Goal: Information Seeking & Learning: Learn about a topic

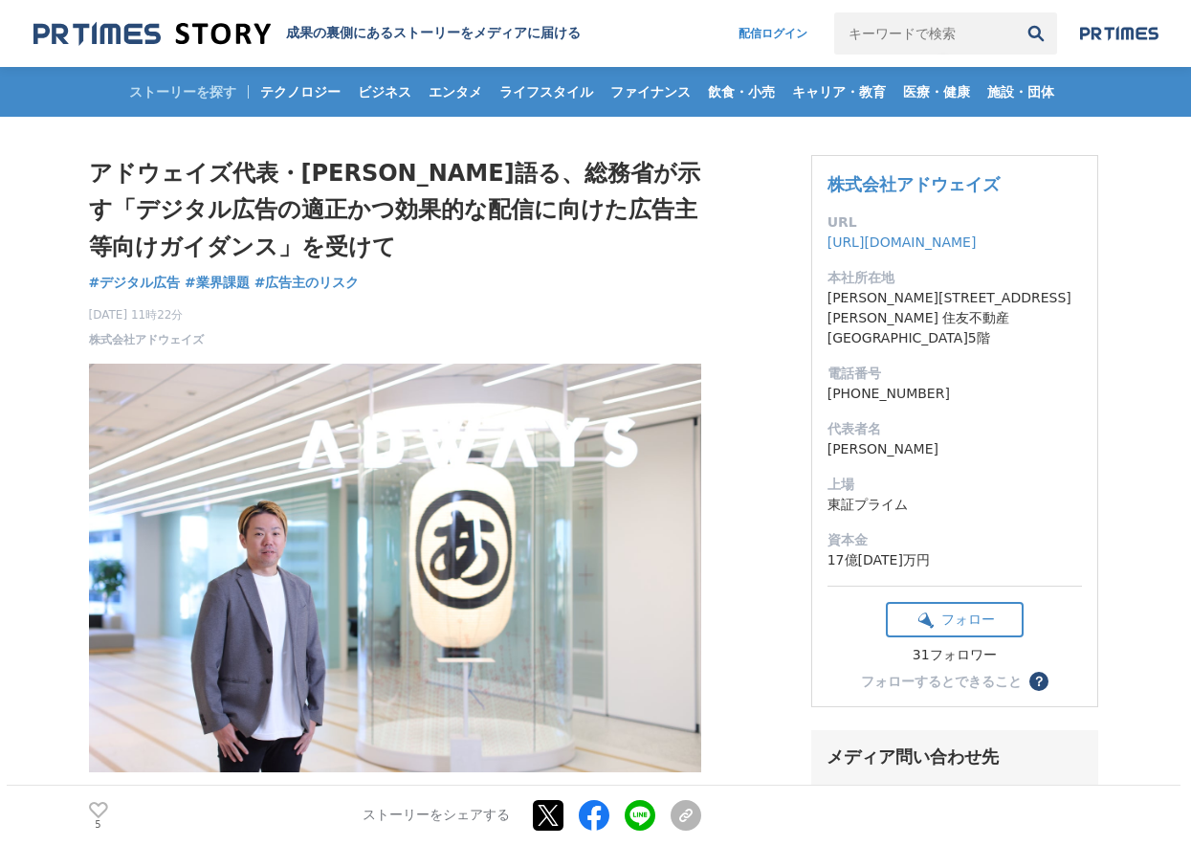
click at [676, 245] on h1 "アドウェイズ代表・[PERSON_NAME]語る、総務省が示す「デジタル広告の適正かつ効果的な配信に向けた広告主等向けガイダンス」を受けて" at bounding box center [395, 210] width 612 height 110
click at [475, 218] on h1 "アドウェイズ代表・[PERSON_NAME]語る、総務省が示す「デジタル広告の適正かつ効果的な配信に向けた広告主等向けガイダンス」を受けて" at bounding box center [395, 210] width 612 height 110
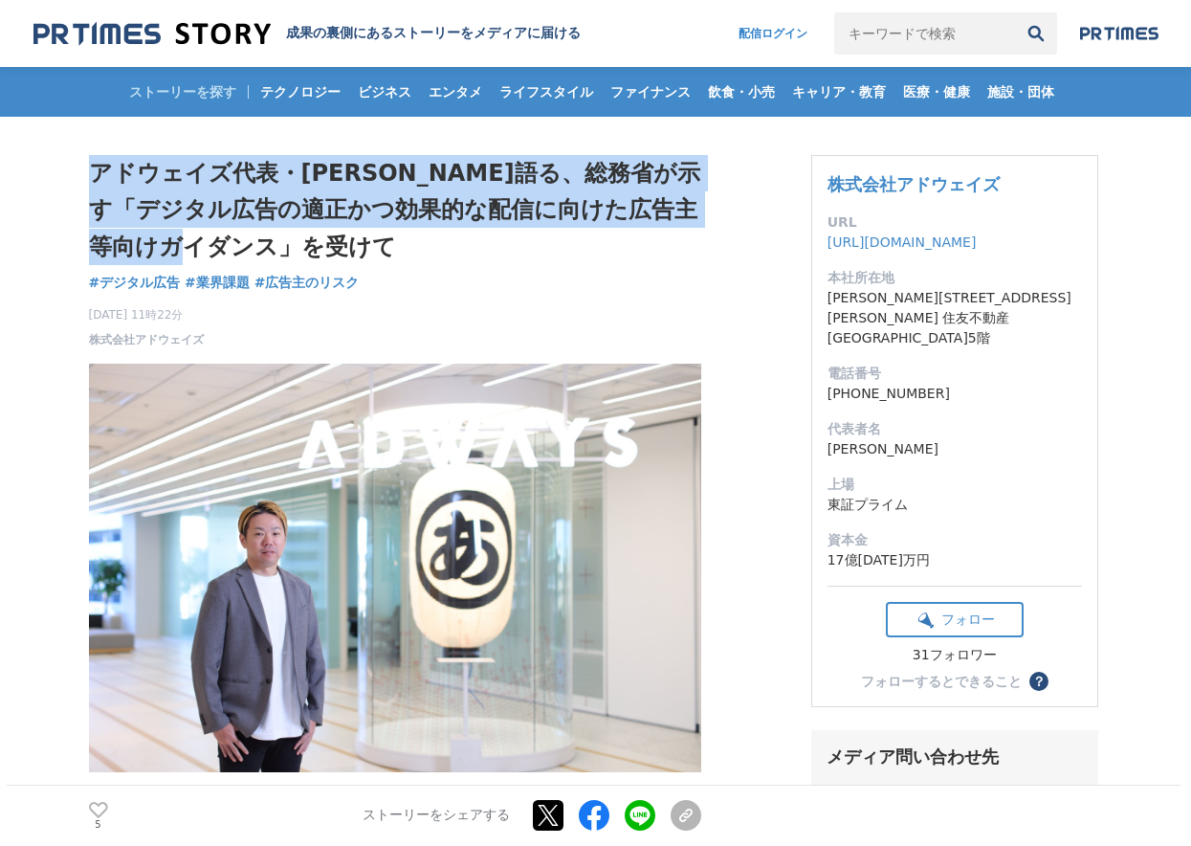
drag, startPoint x: 85, startPoint y: 168, endPoint x: 451, endPoint y: 255, distance: 376.5
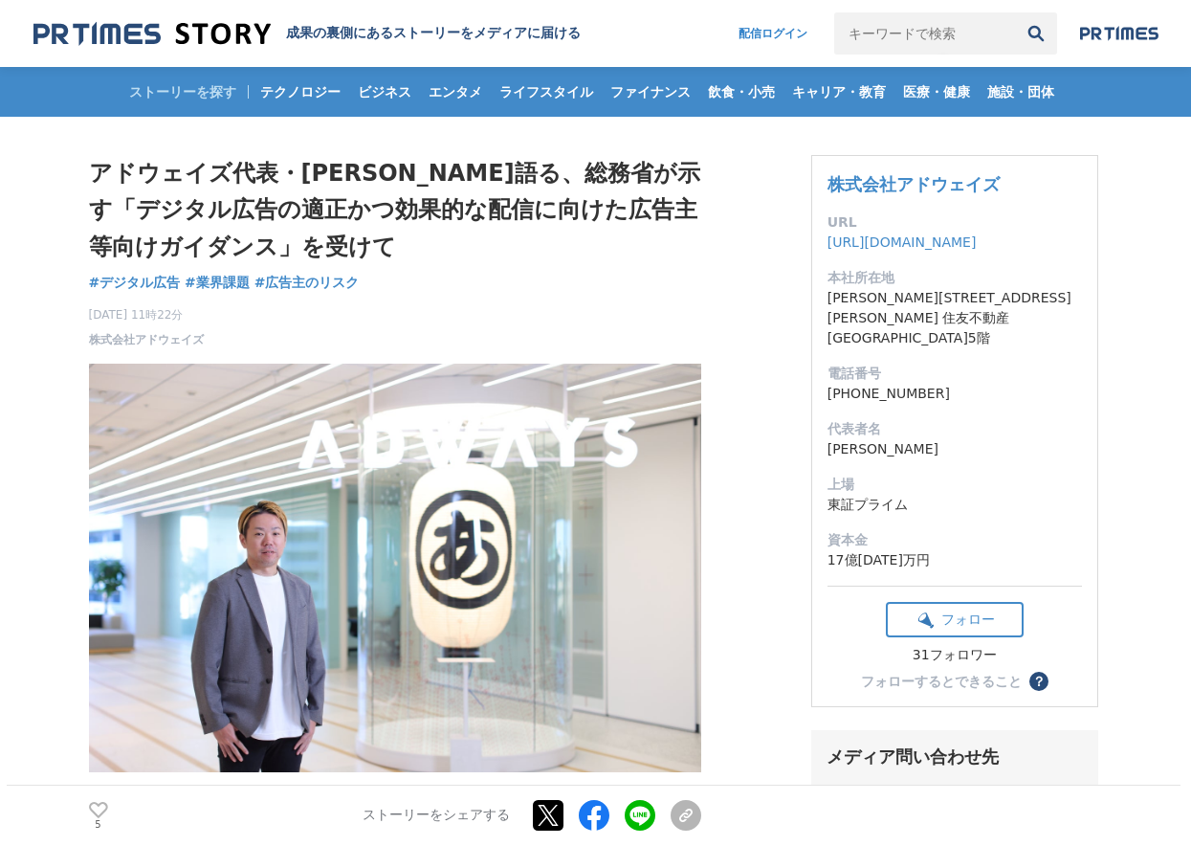
click at [503, 266] on div "アドウェイズ代表・[PERSON_NAME]語る、総務省が示す「デジタル広告の適正かつ効果的な配信に向けた広告主等向けガイダンス」を受けて デジタル広告 #デ…" at bounding box center [395, 251] width 612 height 193
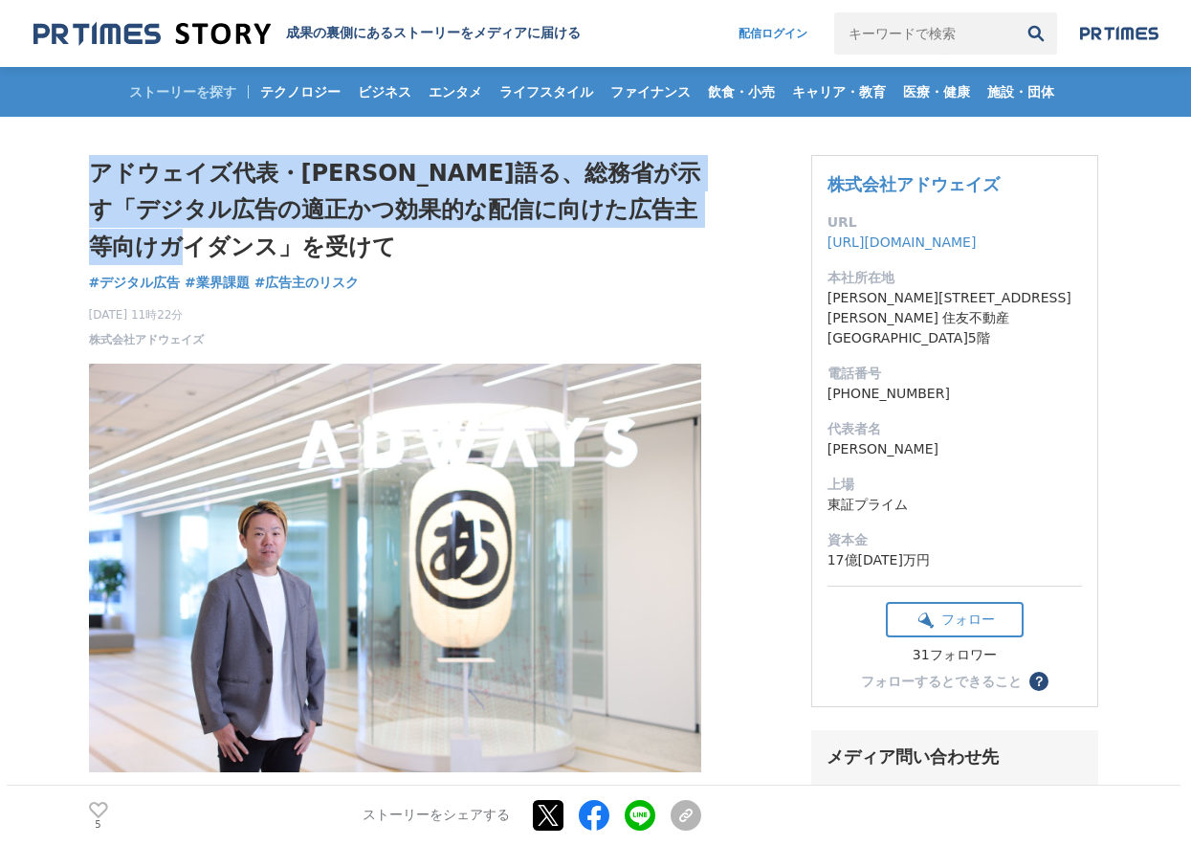
drag, startPoint x: 65, startPoint y: 157, endPoint x: 608, endPoint y: 249, distance: 551.0
click at [693, 252] on h1 "アドウェイズ代表・[PERSON_NAME]語る、総務省が示す「デジタル広告の適正かつ効果的な配信に向けた広告主等向けガイダンス」を受けて" at bounding box center [395, 210] width 612 height 110
drag, startPoint x: 93, startPoint y: 165, endPoint x: 670, endPoint y: 230, distance: 580.3
click at [670, 230] on h1 "アドウェイズ代表・[PERSON_NAME]語る、総務省が示す「デジタル広告の適正かつ効果的な配信に向けた広告主等向けガイダンス」を受けて" at bounding box center [395, 210] width 612 height 110
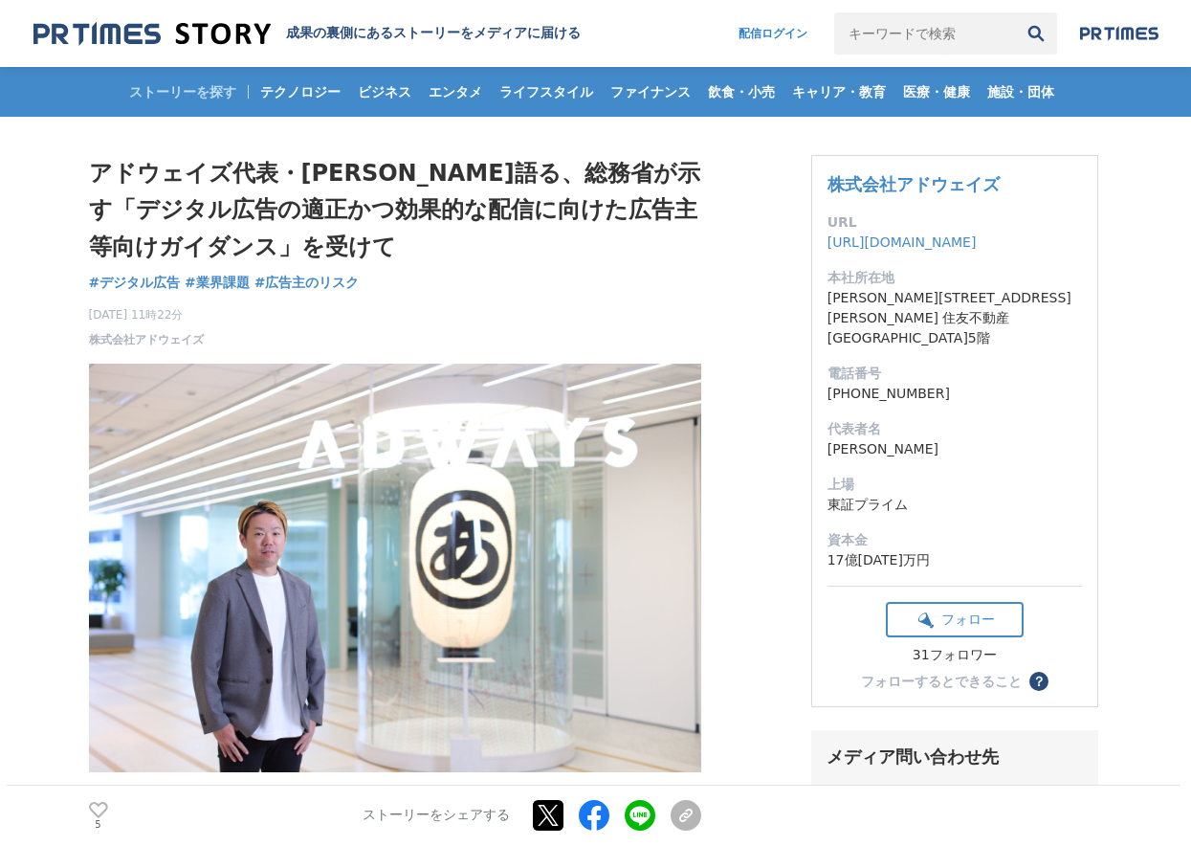
drag, startPoint x: 736, startPoint y: 285, endPoint x: 739, endPoint y: 379, distance: 93.8
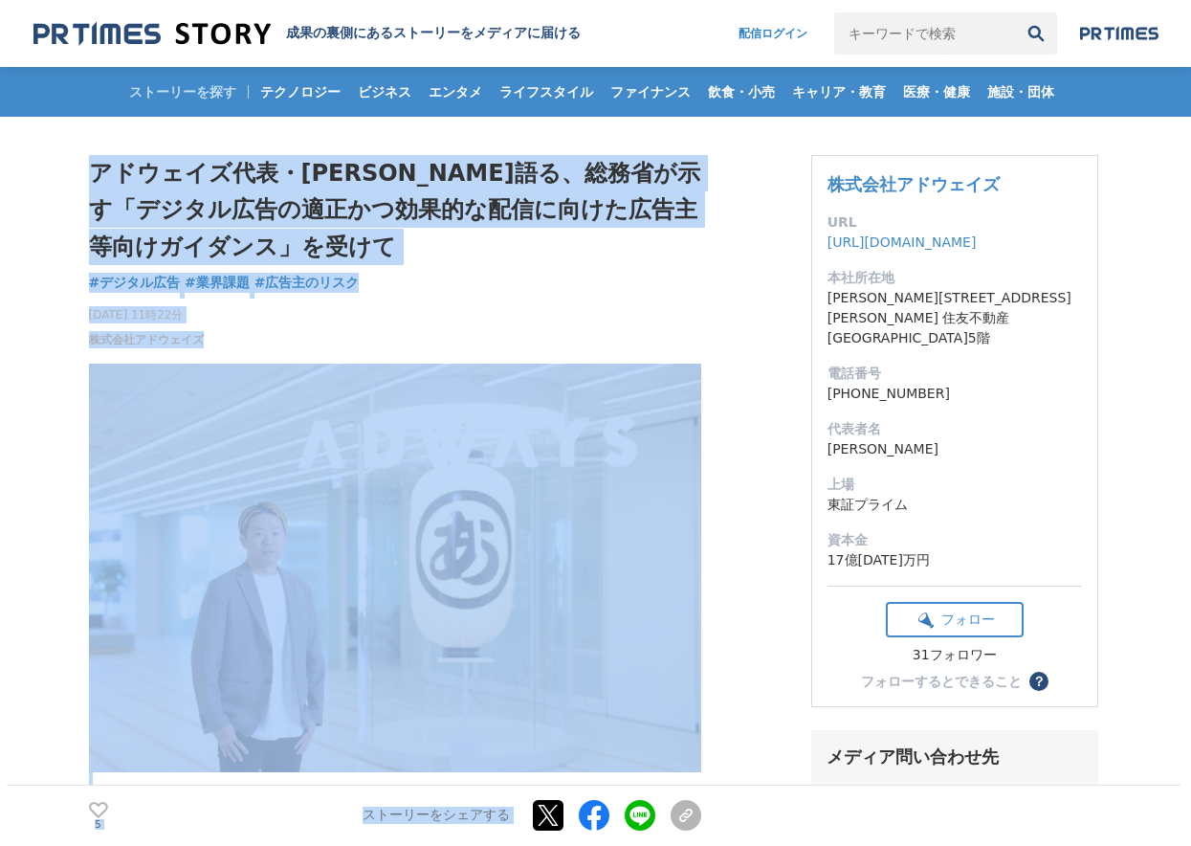
drag, startPoint x: 704, startPoint y: 299, endPoint x: 99, endPoint y: 191, distance: 615.1
click at [407, 238] on h1 "アドウェイズ代表・[PERSON_NAME]語る、総務省が示す「デジタル広告の適正かつ効果的な配信に向けた広告主等向けガイダンス」を受けて" at bounding box center [395, 210] width 612 height 110
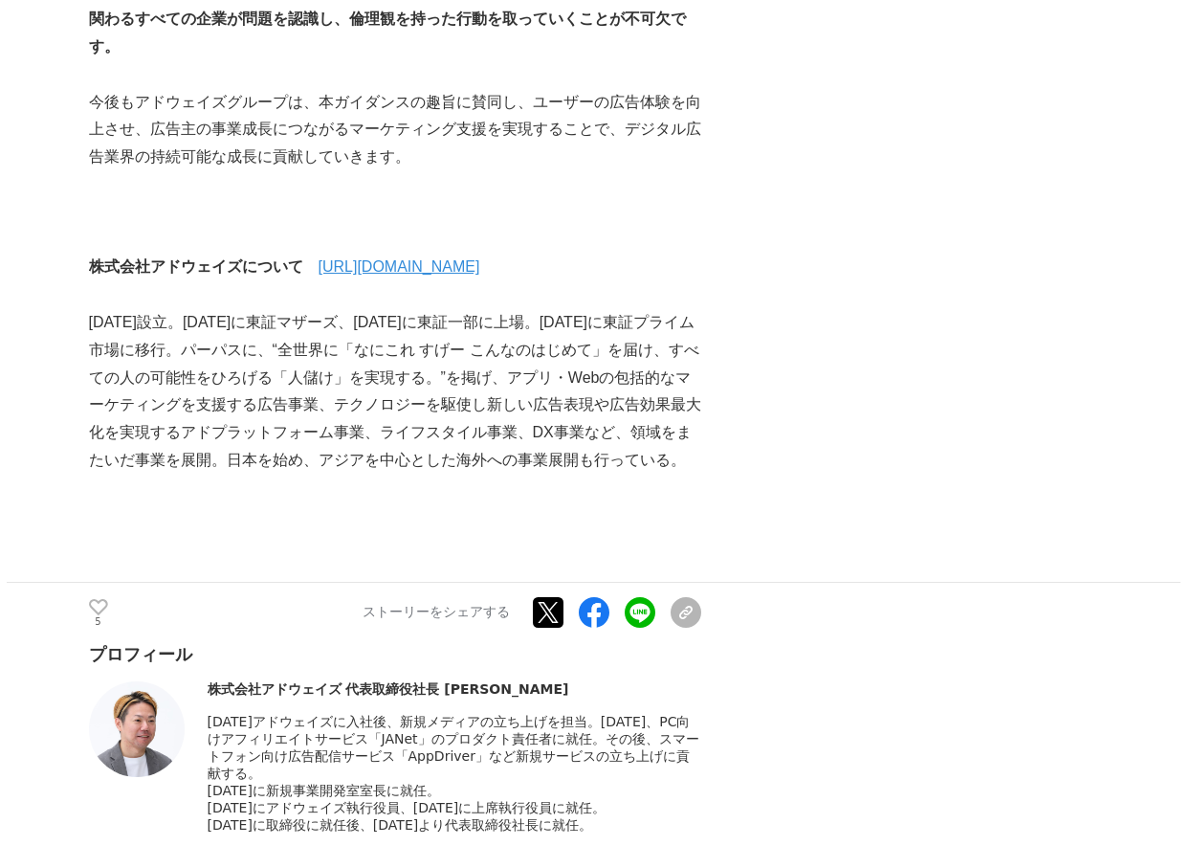
scroll to position [6083, 0]
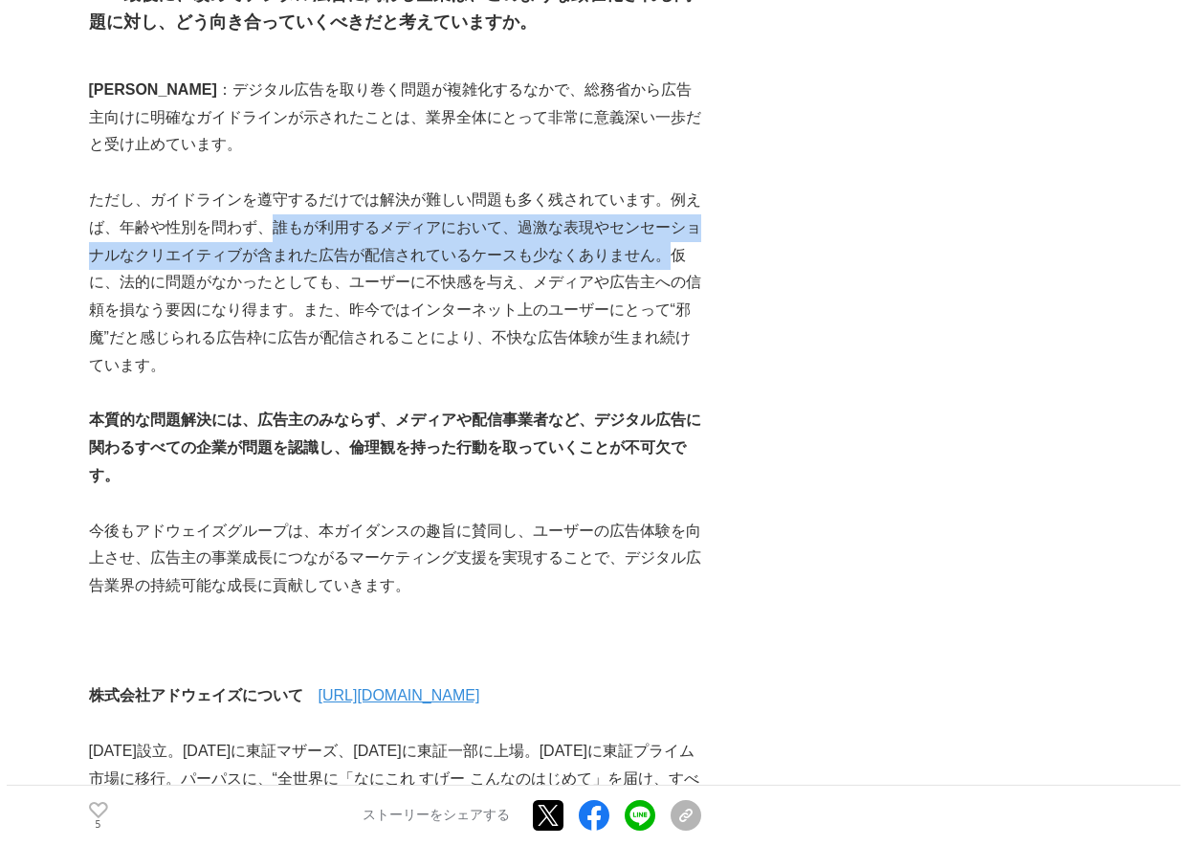
drag, startPoint x: 276, startPoint y: 171, endPoint x: 671, endPoint y: 204, distance: 395.4
click at [671, 204] on p "ただし、ガイドラインを遵守するだけでは解決が難しい問題も多く残されています。例えば、年齢や性別を問わず、誰もが利用するメディアにおいて、過激な表現やセンセーシ…" at bounding box center [395, 283] width 612 height 193
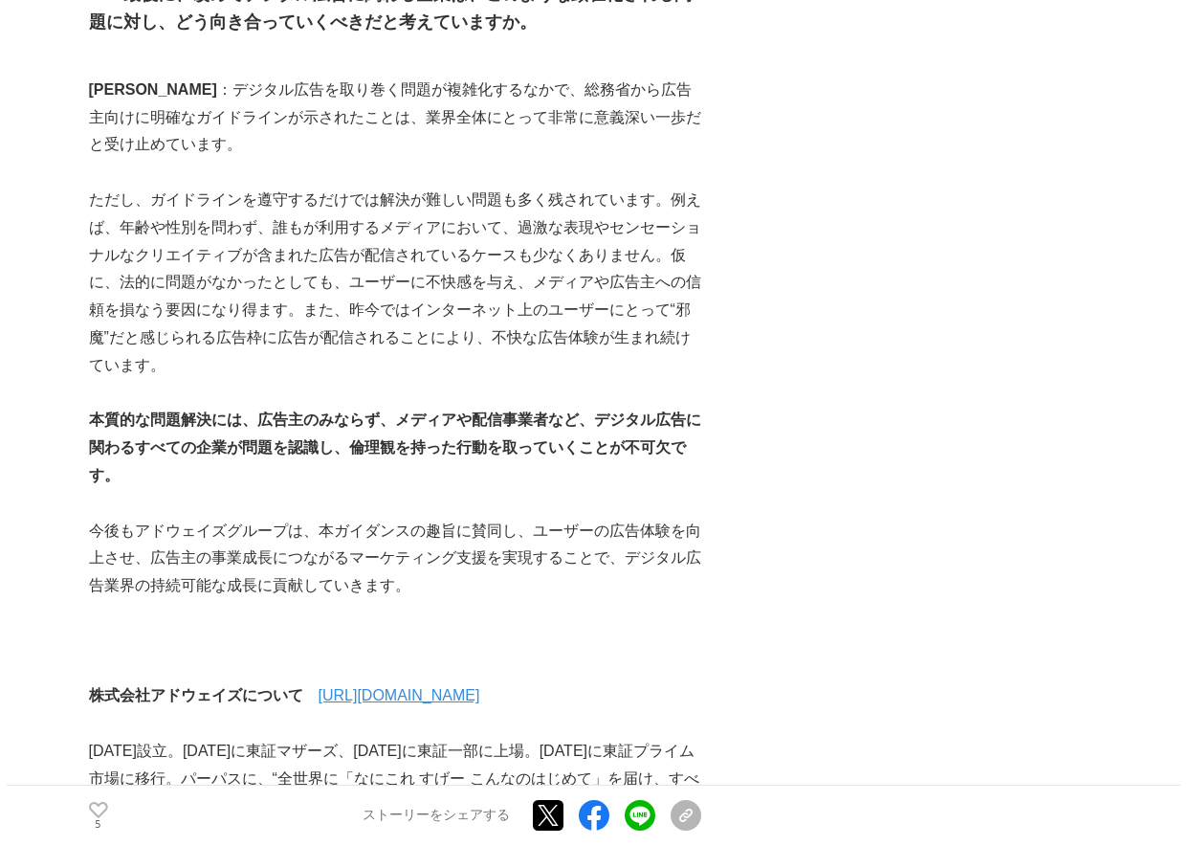
click at [120, 187] on p "ただし、ガイドラインを遵守するだけでは解決が難しい問題も多く残されています。例えば、年齢や性別を問わず、誰もが利用するメディアにおいて、過激な表現やセンセーシ…" at bounding box center [395, 283] width 612 height 193
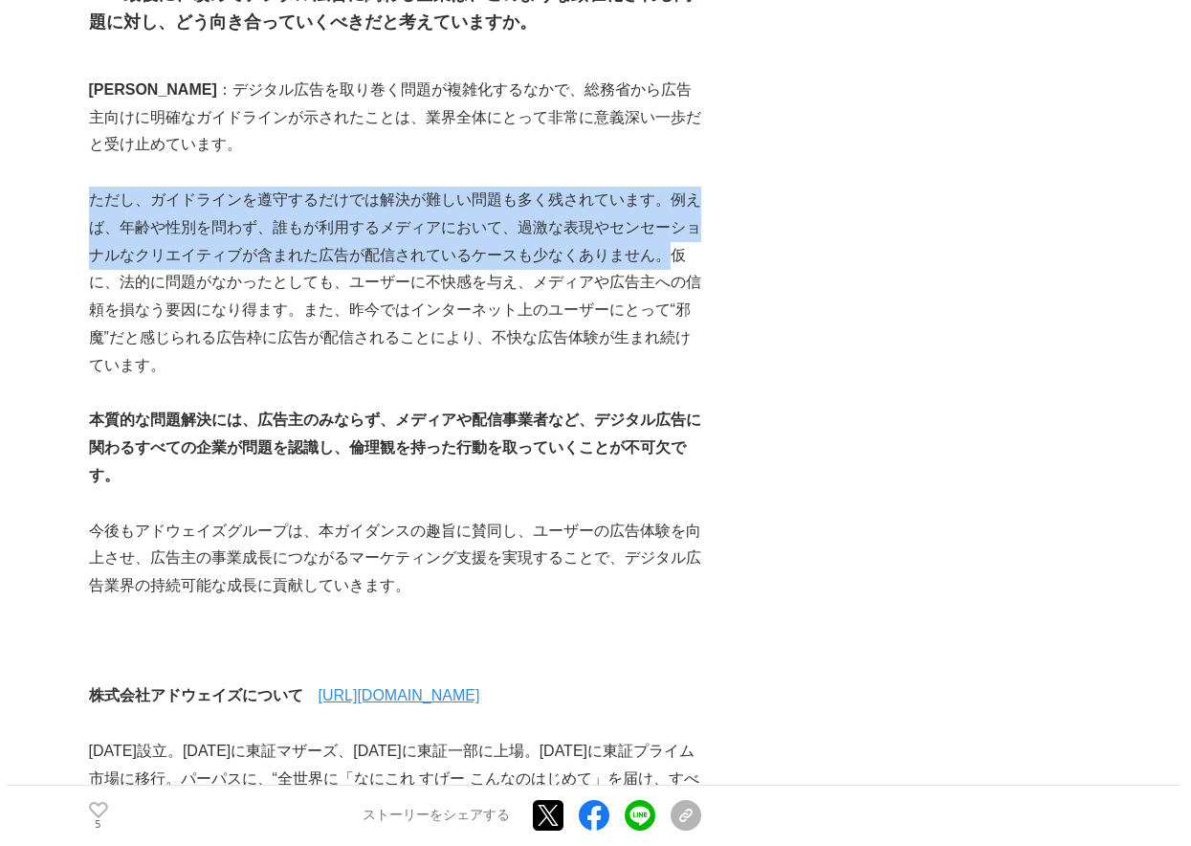
drag, startPoint x: 95, startPoint y: 140, endPoint x: 667, endPoint y: 202, distance: 575.4
click at [667, 202] on p "ただし、ガイドラインを遵守するだけでは解決が難しい問題も多く残されています。例えば、年齢や性別を問わず、誰もが利用するメディアにおいて、過激な表現やセンセーシ…" at bounding box center [395, 283] width 612 height 193
drag, startPoint x: 670, startPoint y: 205, endPoint x: 145, endPoint y: 142, distance: 528.0
click at [145, 187] on p "ただし、ガイドラインを遵守するだけでは解決が難しい問題も多く残されています。例えば、年齢や性別を問わず、誰もが利用するメディアにおいて、過激な表現やセンセーシ…" at bounding box center [395, 283] width 612 height 193
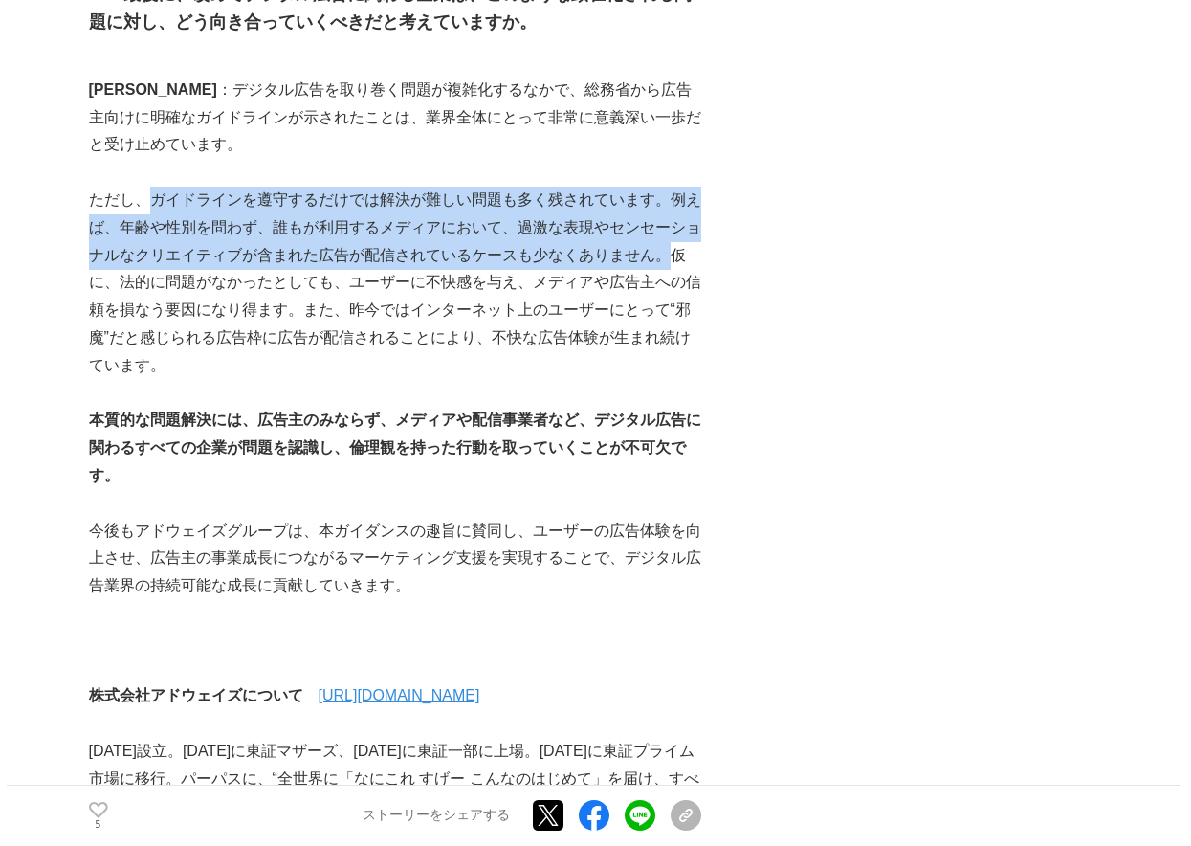
click at [145, 187] on p "ただし、ガイドラインを遵守するだけでは解決が難しい問題も多く残されています。例えば、年齢や性別を問わず、誰もが利用するメディアにおいて、過激な表現やセンセーシ…" at bounding box center [395, 283] width 612 height 193
drag, startPoint x: 669, startPoint y: 193, endPoint x: 145, endPoint y: 138, distance: 526.2
click at [145, 187] on p "ただし、ガイドラインを遵守するだけでは解決が難しい問題も多く残されています。例えば、年齢や性別を問わず、誰もが利用するメディアにおいて、過激な表現やセンセーシ…" at bounding box center [395, 283] width 612 height 193
